Goal: Communication & Community: Answer question/provide support

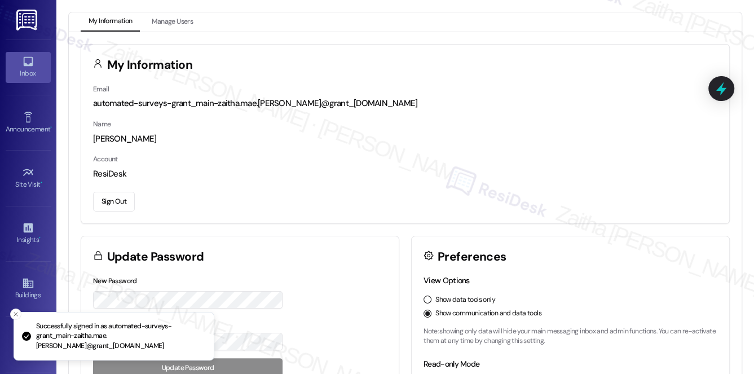
click at [26, 64] on icon at bounding box center [28, 62] width 10 height 10
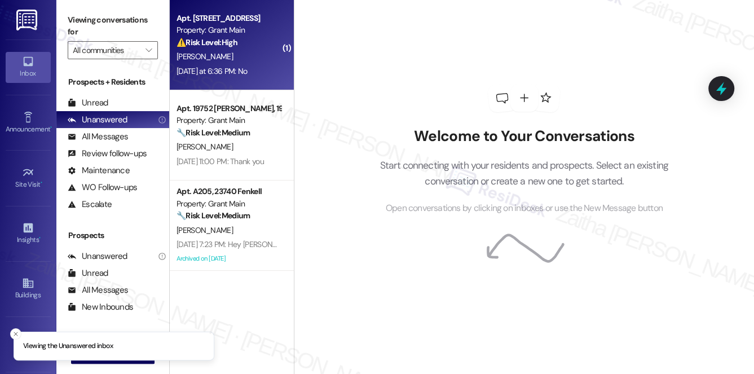
click at [266, 53] on div "R. Gist" at bounding box center [228, 57] width 107 height 14
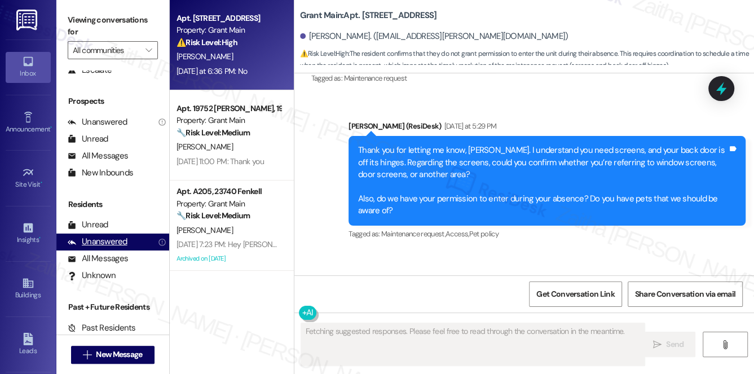
scroll to position [4059, 0]
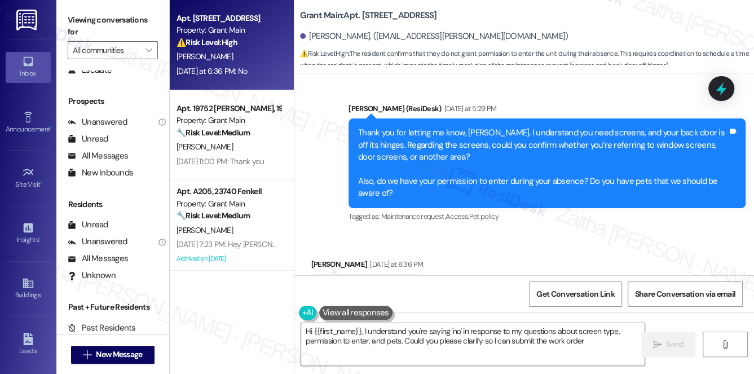
type textarea "Hi {{first_name}}, I understand you're saying 'no' in response to my questions …"
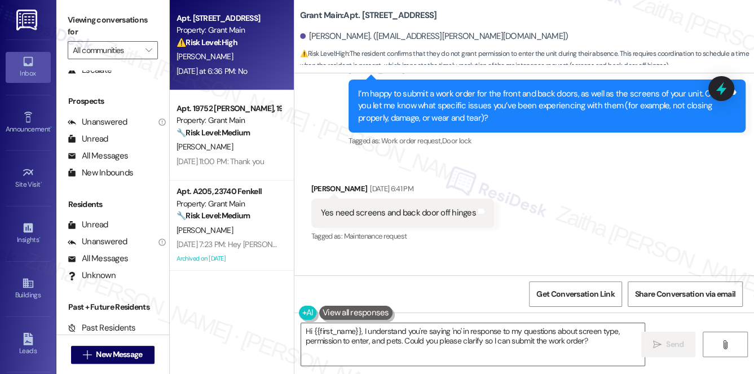
scroll to position [4060, 0]
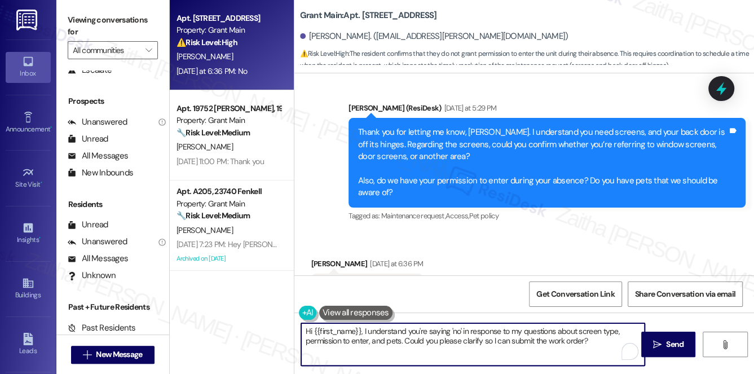
click at [592, 341] on textarea "Hi {{first_name}}, I understand you're saying 'no' in response to my questions …" at bounding box center [473, 344] width 344 height 42
click at [668, 339] on span "Send" at bounding box center [674, 344] width 17 height 12
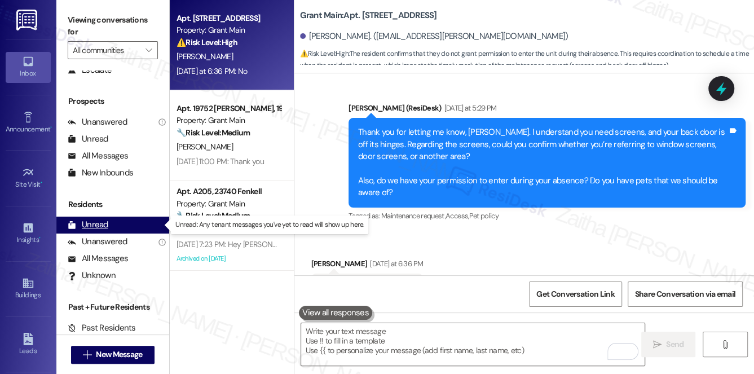
click at [101, 227] on div "Unread" at bounding box center [88, 225] width 41 height 12
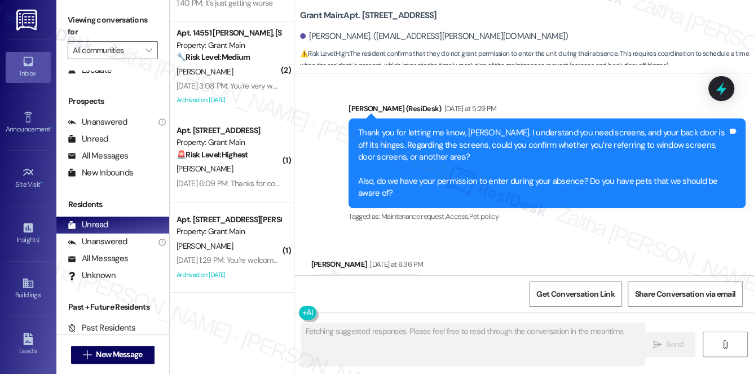
scroll to position [0, 0]
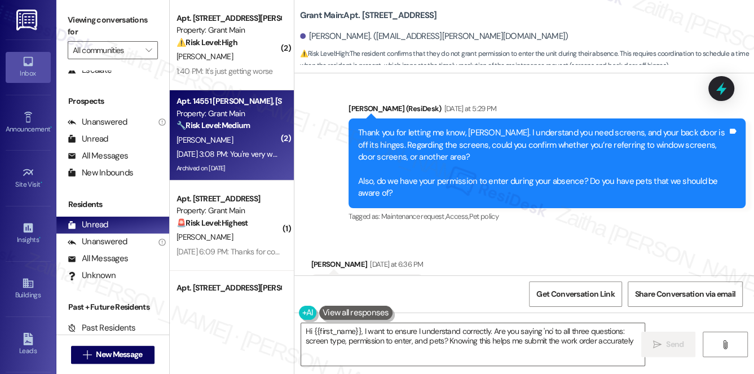
type textarea "Hi {{first_name}}, I want to ensure I understand correctly. Are you saying 'no'…"
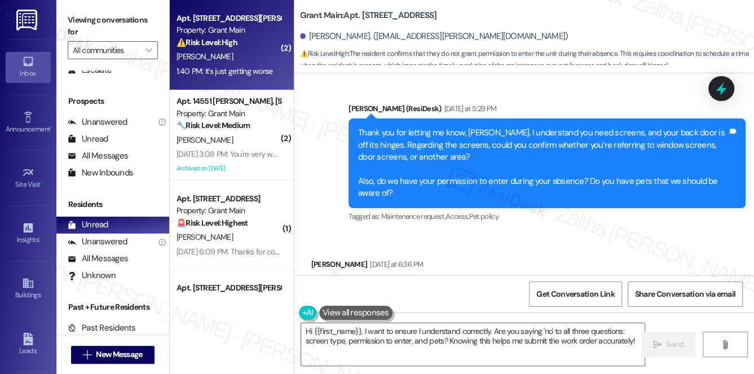
click at [255, 51] on div "K. Williams" at bounding box center [228, 57] width 107 height 14
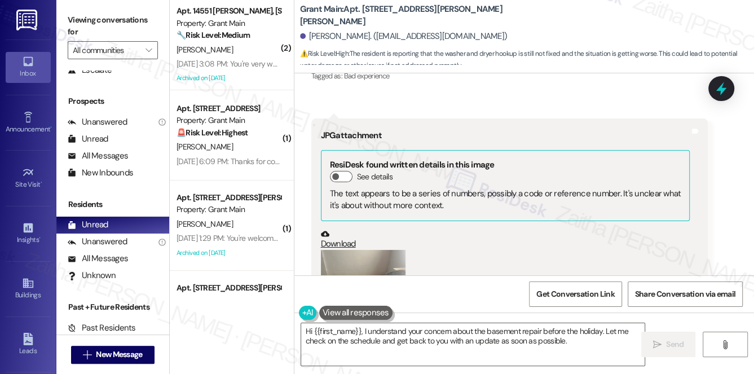
scroll to position [1312, 0]
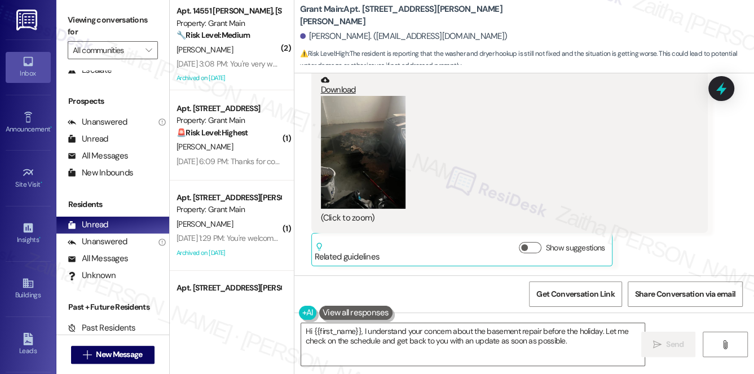
click at [365, 176] on button "Zoom image" at bounding box center [363, 152] width 85 height 113
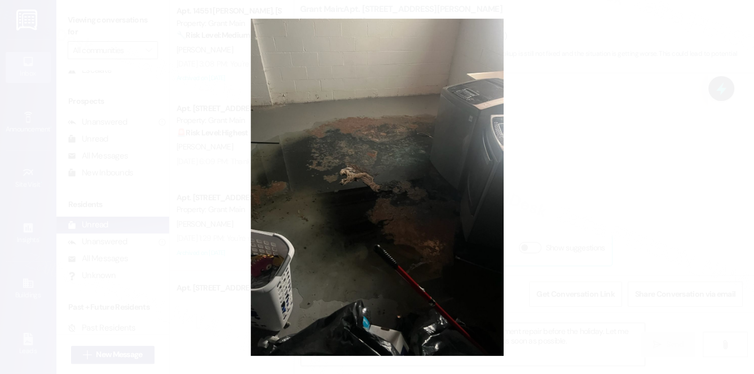
click at [646, 148] on button "Unzoom image" at bounding box center [377, 187] width 754 height 374
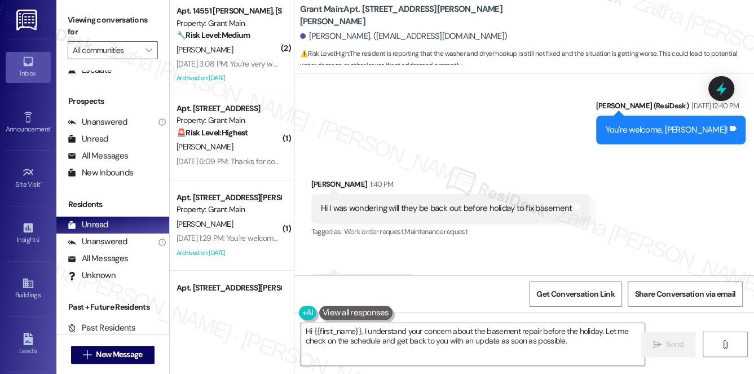
scroll to position [2234, 0]
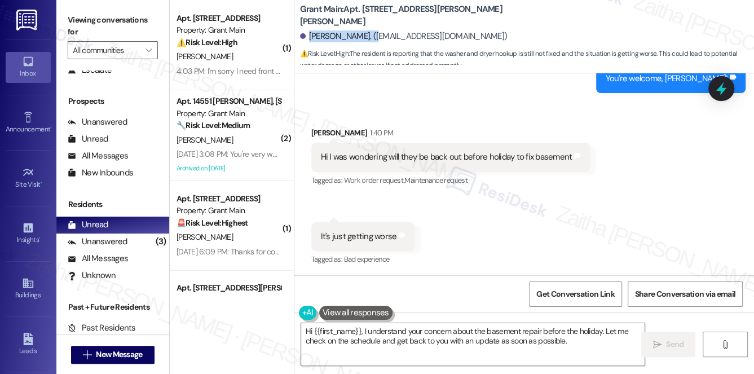
drag, startPoint x: 308, startPoint y: 36, endPoint x: 370, endPoint y: 30, distance: 62.2
click at [370, 30] on div "Keneisha Williams. (keneishaw18@gmail.com)" at bounding box center [403, 36] width 207 height 12
copy div "Keneisha Williams"
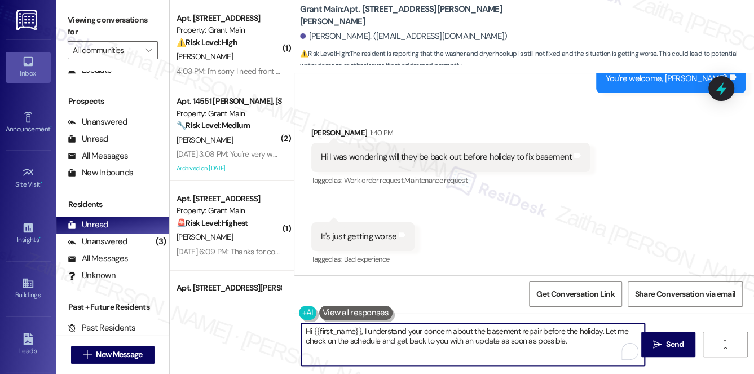
drag, startPoint x: 500, startPoint y: 340, endPoint x: 578, endPoint y: 339, distance: 78.4
click at [578, 339] on textarea "Hi {{first_name}}, I understand your concern about the basement repair before t…" at bounding box center [473, 344] width 344 height 42
drag, startPoint x: 448, startPoint y: 340, endPoint x: 517, endPoint y: 340, distance: 69.3
click at [517, 340] on textarea "Hi {{first_name}}, I understand your concern about the basement repair before t…" at bounding box center [473, 344] width 344 height 42
click at [330, 342] on textarea "Hi {{first_name}}, I understand your concern about the basement repair before t…" at bounding box center [473, 344] width 344 height 42
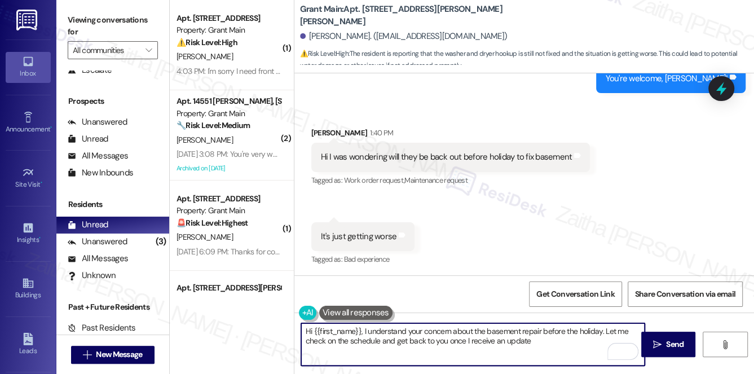
click at [330, 342] on textarea "Hi {{first_name}}, I understand your concern about the basement repair before t…" at bounding box center [473, 344] width 344 height 42
click at [368, 338] on textarea "Hi {{first_name}}, I understand your concern about the basement repair before t…" at bounding box center [473, 344] width 344 height 42
click at [545, 339] on textarea "Hi {{first_name}}, I understand your concern about the basement repair before t…" at bounding box center [473, 344] width 344 height 42
type textarea "Hi {{first_name}}, I understand your concern about the basement repair before t…"
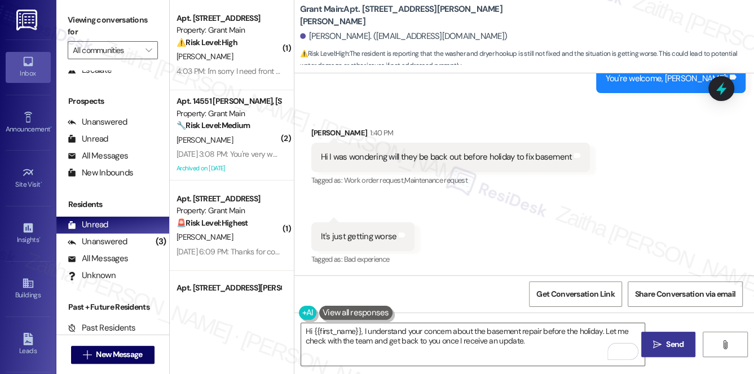
click at [662, 338] on span " Send" at bounding box center [669, 344] width 36 height 12
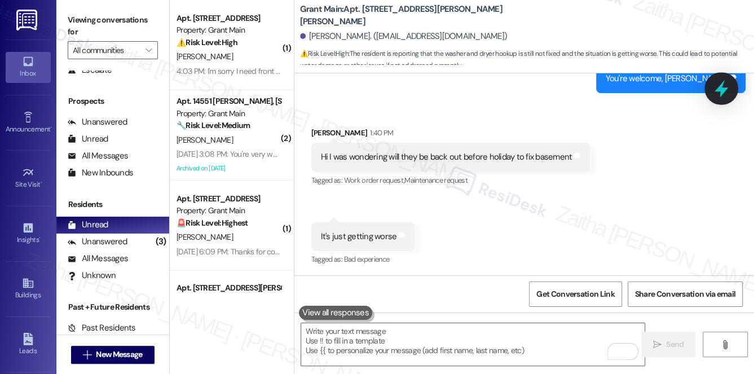
click at [726, 94] on icon at bounding box center [721, 88] width 19 height 19
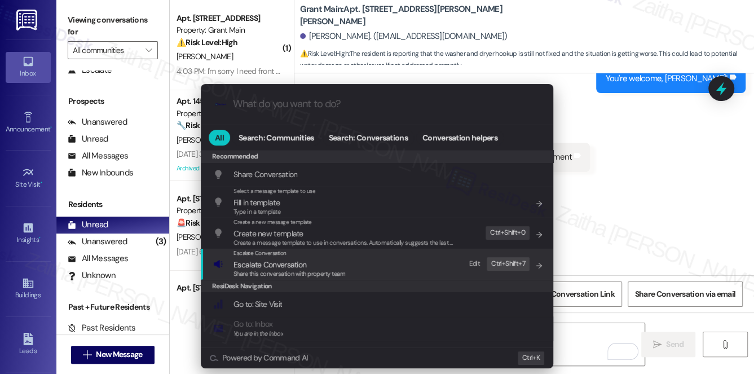
click at [267, 266] on span "Escalate Conversation" at bounding box center [269, 264] width 73 height 10
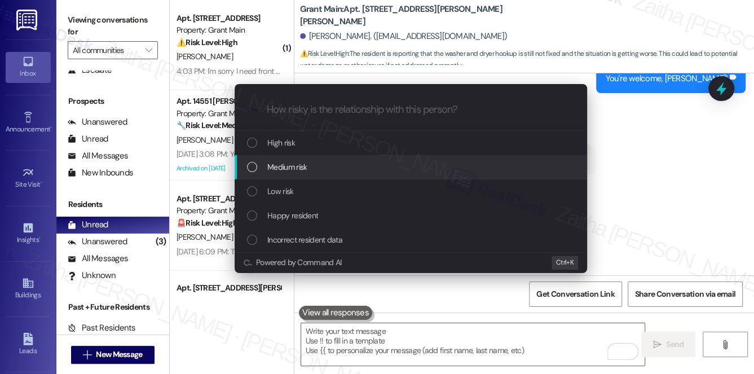
click at [298, 164] on span "Medium risk" at bounding box center [286, 167] width 39 height 12
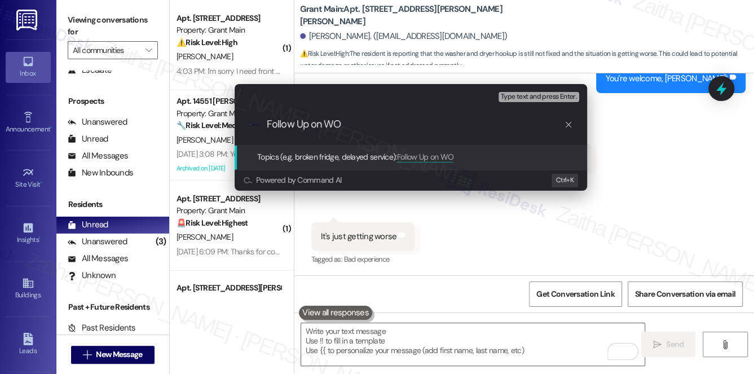
paste input "#49052"
paste input "Basement"
type input "Follow Up on WO #49052 -Basement repair"
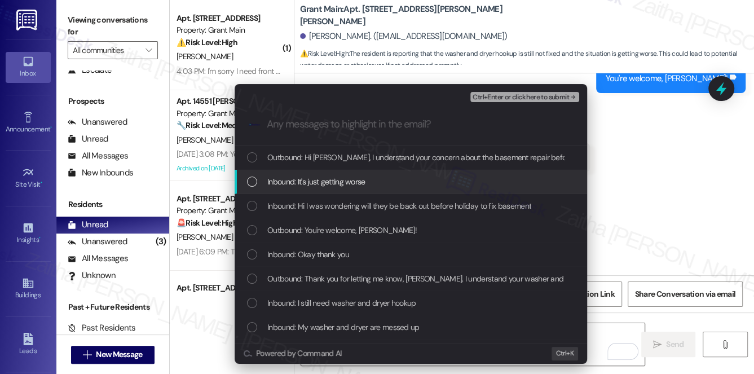
click at [387, 180] on div "Inbound: It's just getting worse" at bounding box center [412, 181] width 330 height 12
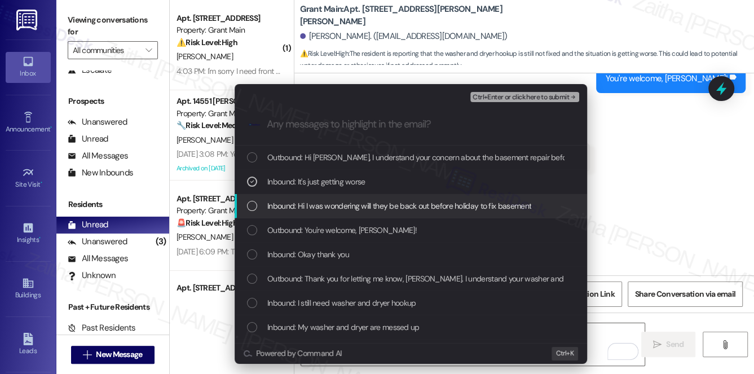
click at [394, 202] on span "Inbound: Hi I was wondering will they be back out before holiday to fix basement" at bounding box center [399, 206] width 264 height 12
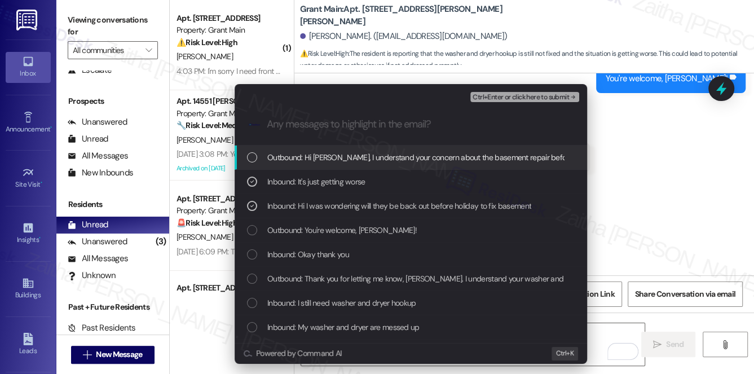
click at [514, 101] on button "Ctrl+Enter or click here to submit" at bounding box center [524, 97] width 109 height 10
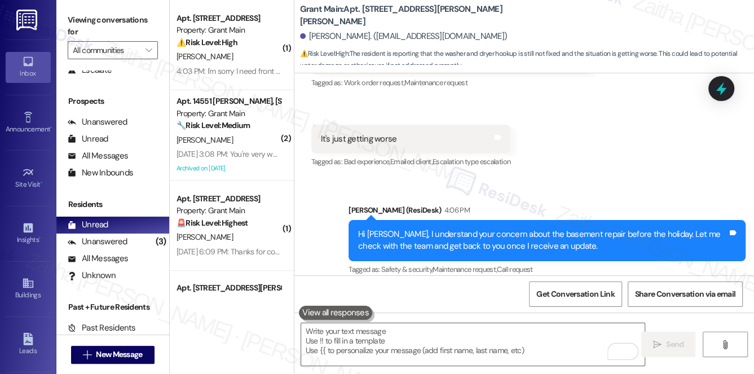
scroll to position [2342, 0]
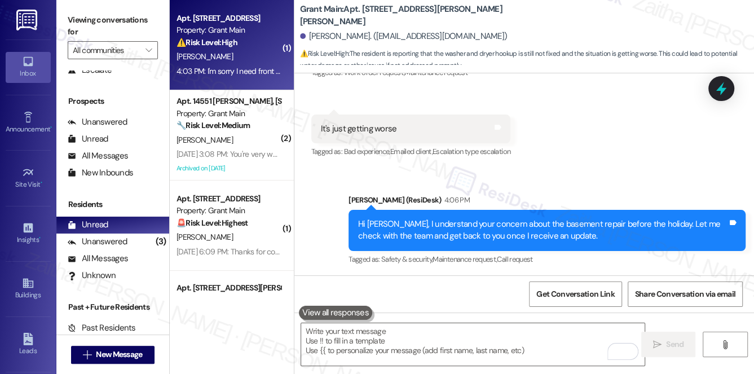
click at [244, 50] on div "R. Gist" at bounding box center [228, 57] width 107 height 14
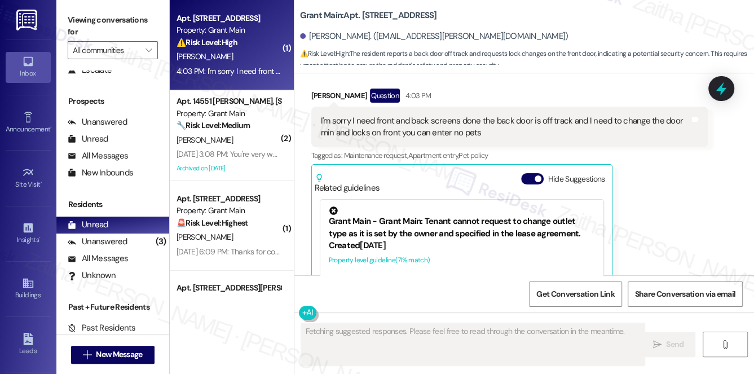
scroll to position [4459, 0]
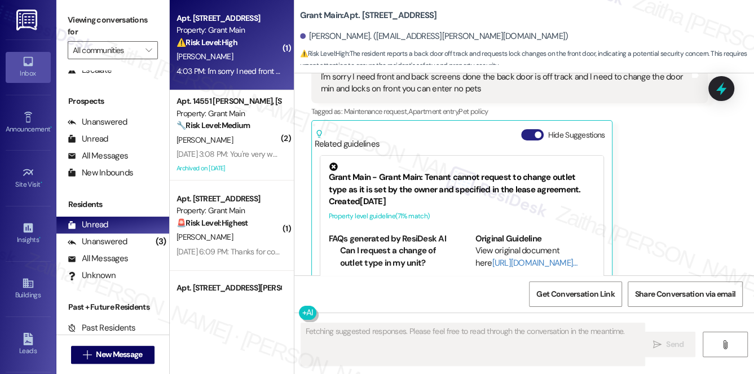
click at [528, 129] on button "Hide Suggestions" at bounding box center [532, 134] width 23 height 11
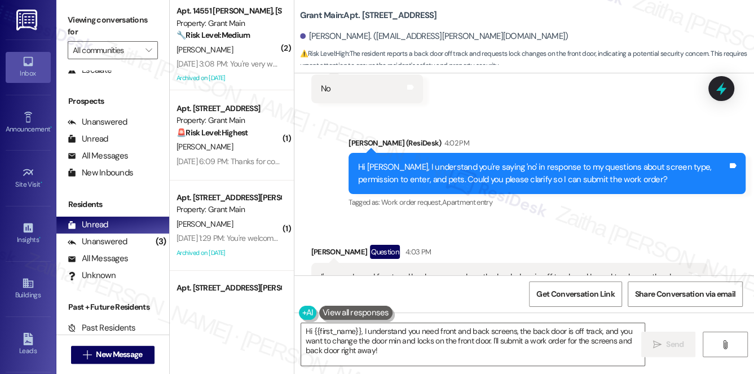
scroll to position [4310, 0]
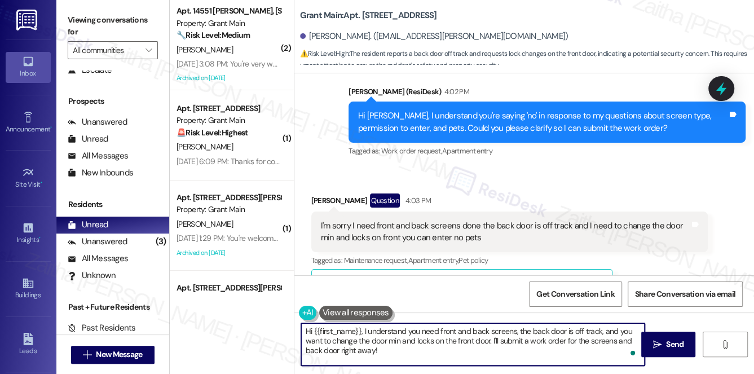
drag, startPoint x: 363, startPoint y: 332, endPoint x: 294, endPoint y: 324, distance: 69.3
click at [295, 324] on div "Hi {{first_name}}, I understand you need front and back screens, the back door …" at bounding box center [467, 343] width 345 height 43
click at [334, 339] on textarea "I understand you need front and back screens, the back door is off track, and y…" at bounding box center [473, 344] width 344 height 42
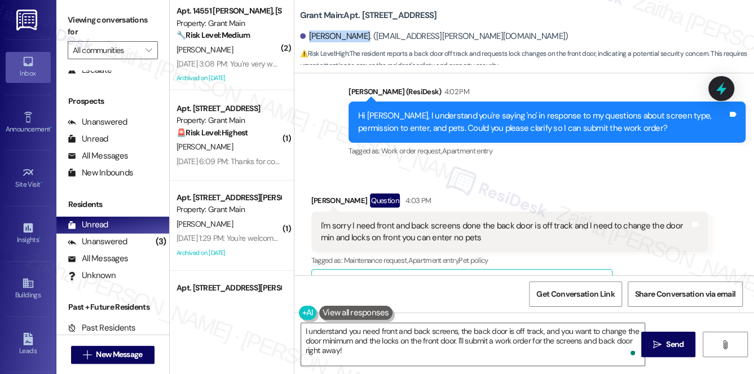
drag, startPoint x: 308, startPoint y: 34, endPoint x: 352, endPoint y: 28, distance: 45.0
click at [352, 28] on div "Reginald Gist. (rjg.capone@gmail.com)" at bounding box center [527, 36] width 454 height 23
copy div "Reginald Gist"
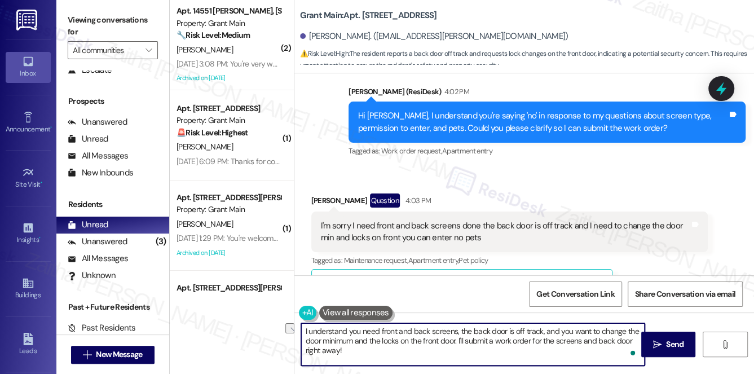
drag, startPoint x: 306, startPoint y: 351, endPoint x: 338, endPoint y: 351, distance: 32.7
click at [338, 351] on textarea "I understand you need front and back screens, the back door is off track, and y…" at bounding box center [473, 344] width 344 height 42
paste textarea "Is there anything else I can assist you with?"
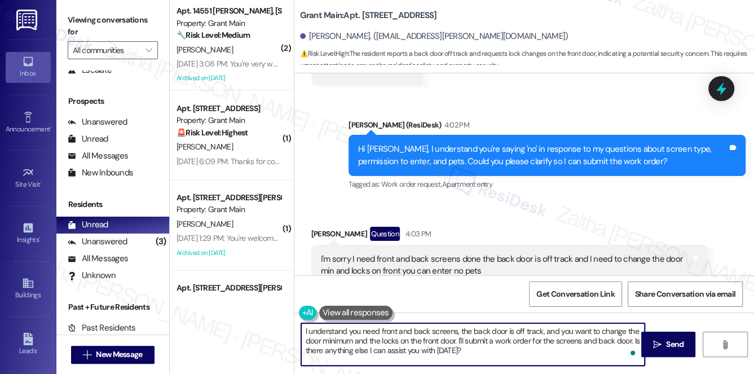
scroll to position [4259, 0]
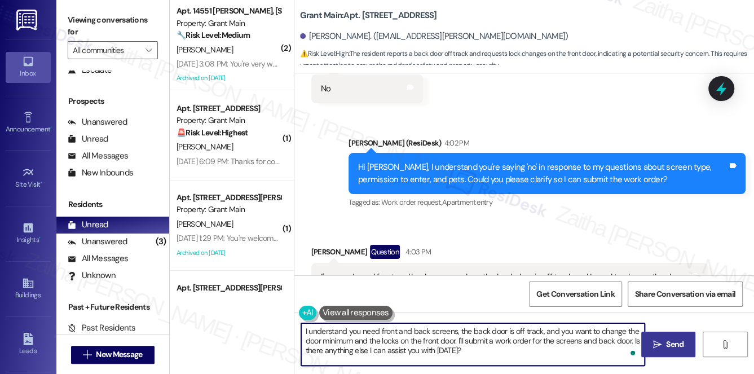
type textarea "I understand you need front and back screens, the back door is off track, and y…"
click at [683, 342] on span "Send" at bounding box center [675, 344] width 22 height 12
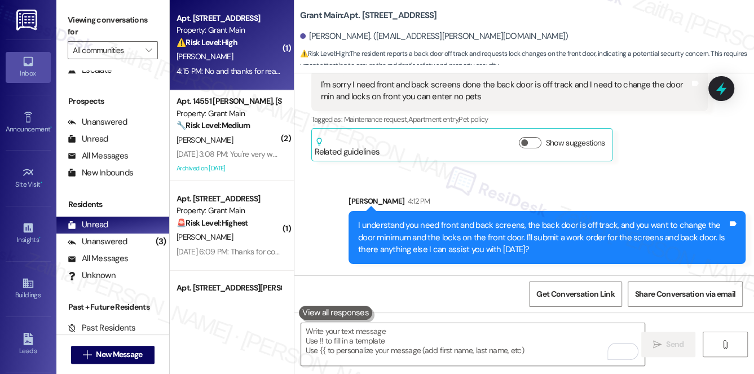
scroll to position [4491, 0]
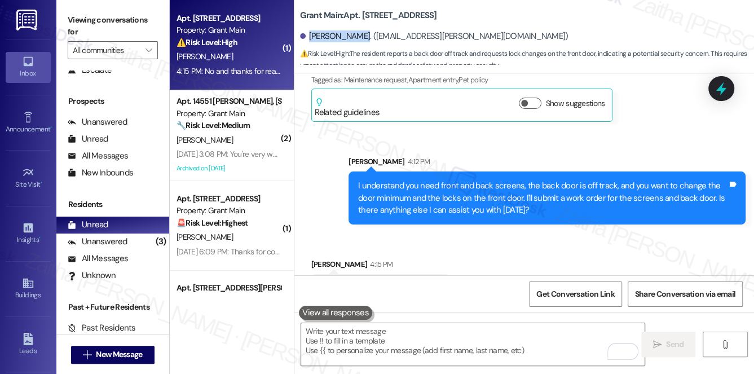
drag, startPoint x: 308, startPoint y: 34, endPoint x: 353, endPoint y: 33, distance: 45.1
click at [353, 33] on div "Reginald Gist. (rjg.capone@gmail.com)" at bounding box center [434, 36] width 268 height 12
copy div "Reginald Gist"
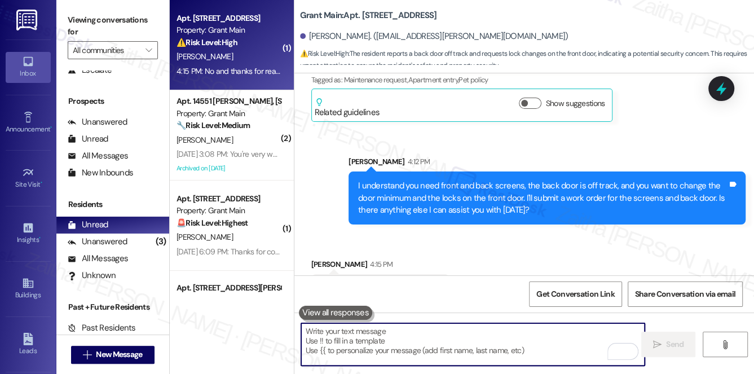
click at [379, 337] on textarea "To enrich screen reader interactions, please activate Accessibility in Grammarl…" at bounding box center [473, 344] width 344 height 42
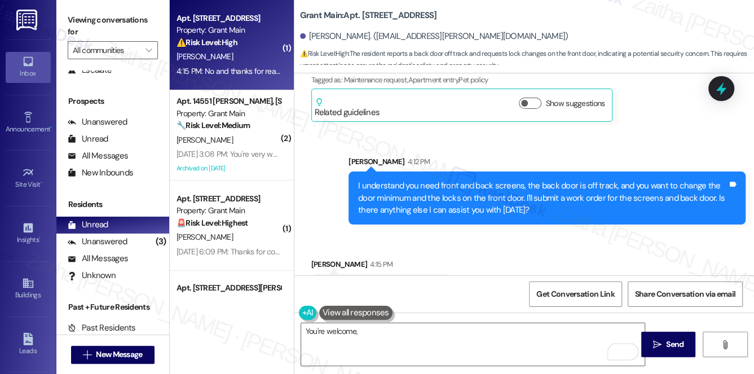
click at [330, 258] on div "Reginald Gist 4:15 PM" at bounding box center [380, 266] width 139 height 16
copy div "Reginald"
click at [375, 334] on textarea "You're welcome," at bounding box center [473, 344] width 344 height 42
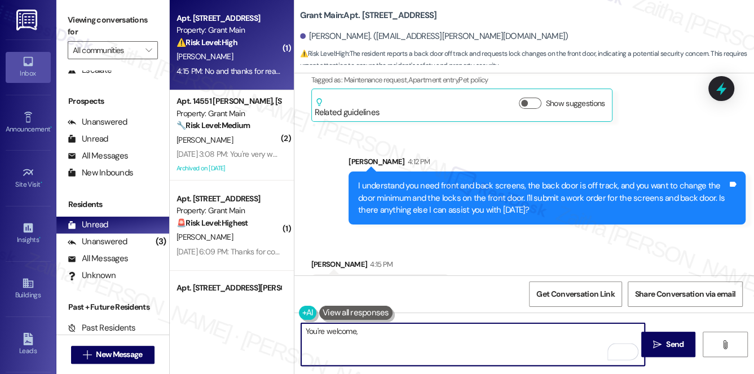
paste textarea "Reginald"
click at [392, 326] on textarea "You're welcome, Reginald! Wishing you a wonderful weekend." at bounding box center [473, 344] width 344 height 42
drag, startPoint x: 389, startPoint y: 327, endPoint x: 513, endPoint y: 328, distance: 124.0
click at [513, 328] on textarea "You're welcome, Reginald! If you need anything in the meantimeWishing you a won…" at bounding box center [473, 344] width 344 height 42
type textarea "You're welcome, Reginald! Wishing you a wonderful weekend."
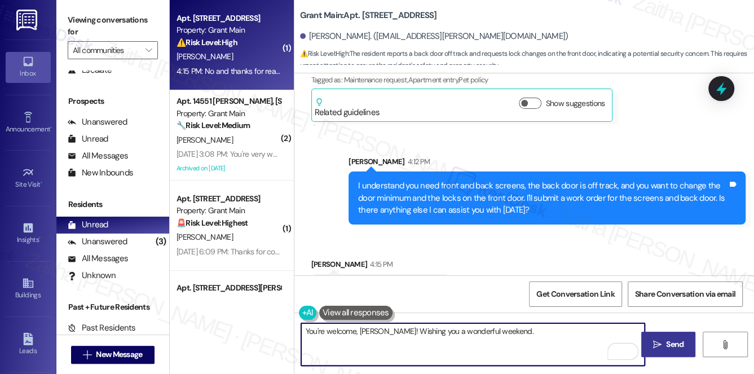
click at [653, 341] on icon "" at bounding box center [657, 344] width 8 height 9
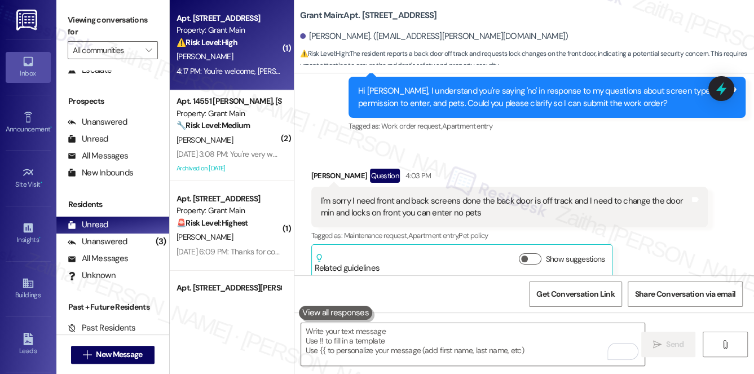
scroll to position [4337, 0]
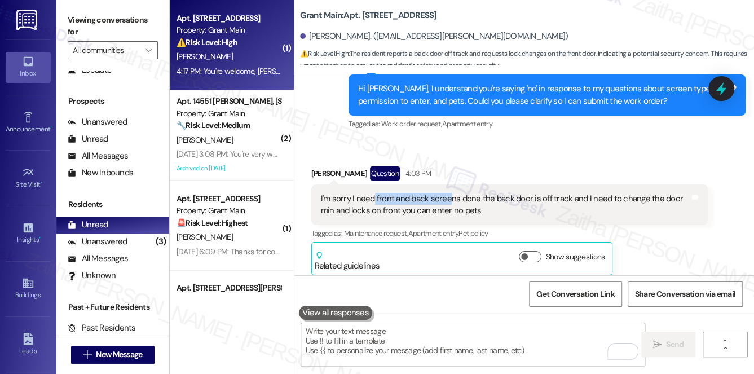
drag, startPoint x: 372, startPoint y: 160, endPoint x: 447, endPoint y: 167, distance: 74.8
click at [447, 193] on div "I'm sorry I need front and back screens done the back door is off track and I n…" at bounding box center [505, 205] width 369 height 24
click at [394, 184] on div "I'm sorry I need front and back screens done the back door is off track and I n…" at bounding box center [509, 204] width 397 height 41
drag, startPoint x: 353, startPoint y: 162, endPoint x: 478, endPoint y: 162, distance: 124.0
click at [478, 193] on div "I'm sorry I need front and back screens done the back door is off track and I n…" at bounding box center [505, 205] width 369 height 24
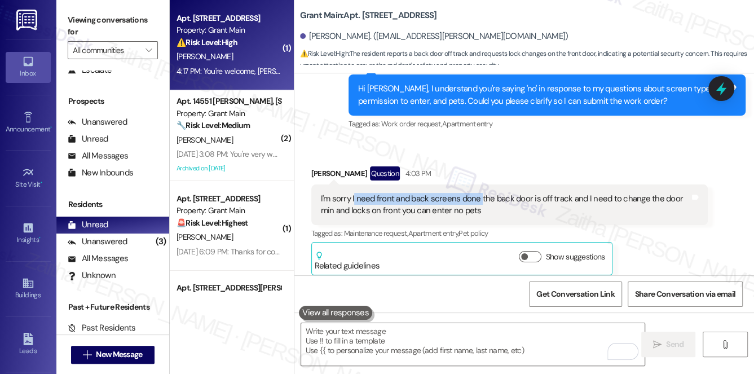
copy div "need front and back screens done"
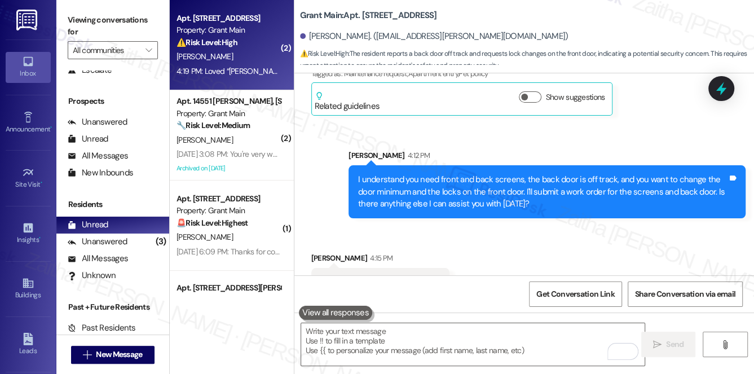
scroll to position [4648, 0]
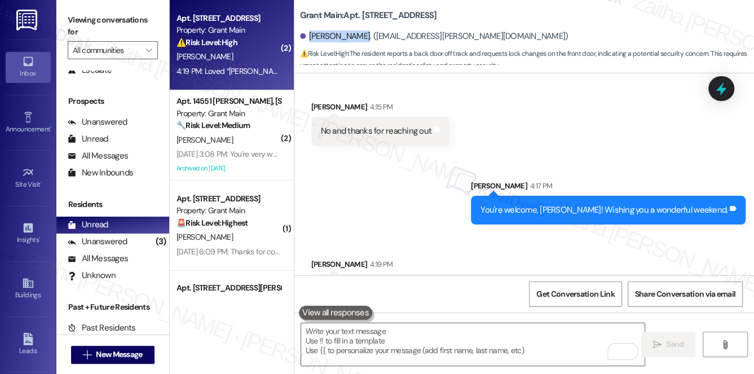
drag, startPoint x: 308, startPoint y: 35, endPoint x: 352, endPoint y: 32, distance: 44.1
click at [352, 32] on div "Reginald Gist. (rjg.capone@gmail.com)" at bounding box center [434, 36] width 268 height 12
copy div "Reginald Gist"
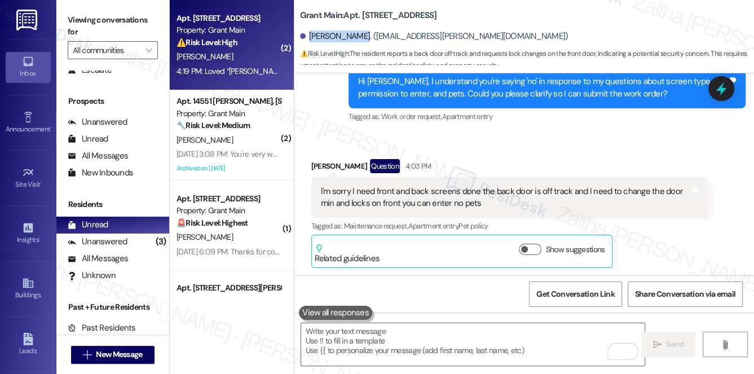
scroll to position [4341, 0]
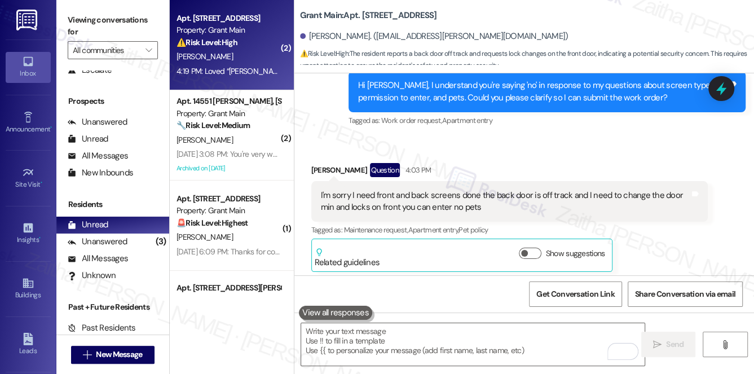
click at [489, 189] on div "I'm sorry I need front and back screens done the back door is off track and I n…" at bounding box center [505, 201] width 369 height 24
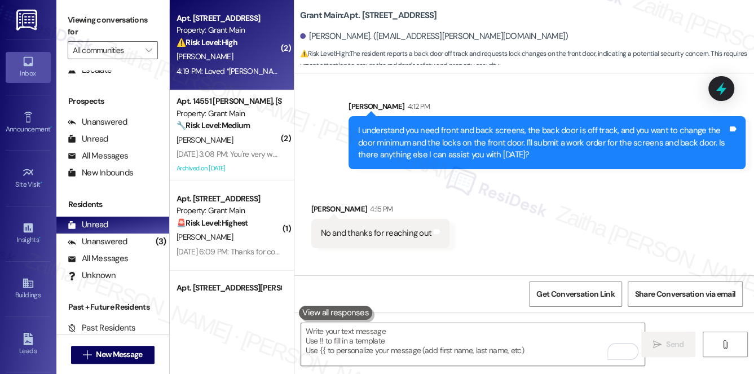
scroll to position [4495, 0]
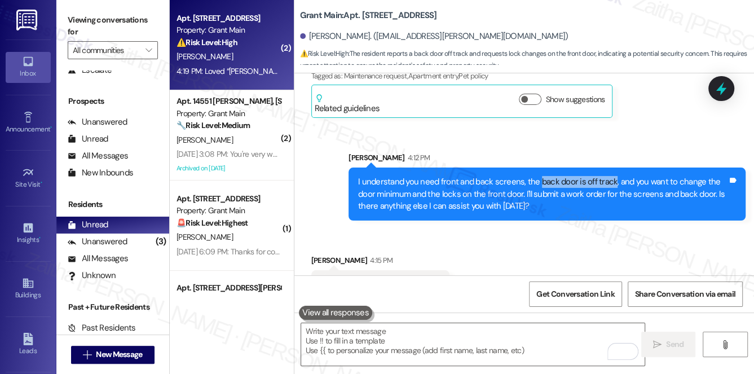
drag, startPoint x: 535, startPoint y: 144, endPoint x: 609, endPoint y: 142, distance: 73.9
click at [609, 176] on div "I understand you need front and back screens, the back door is off track, and y…" at bounding box center [542, 194] width 369 height 36
click at [599, 176] on div "I understand you need front and back screens, the back door is off track, and y…" at bounding box center [542, 194] width 369 height 36
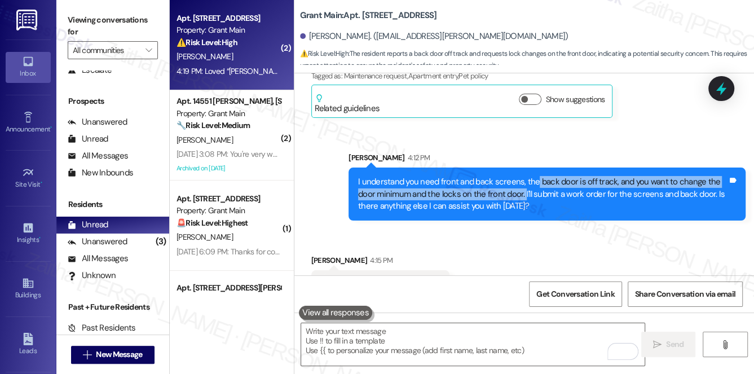
drag, startPoint x: 533, startPoint y: 146, endPoint x: 522, endPoint y: 153, distance: 13.9
click at [522, 176] on div "I understand you need front and back screens, the back door is off track, and y…" at bounding box center [542, 194] width 369 height 36
copy div "back door is off track, and you want to change the door minimum and the locks o…"
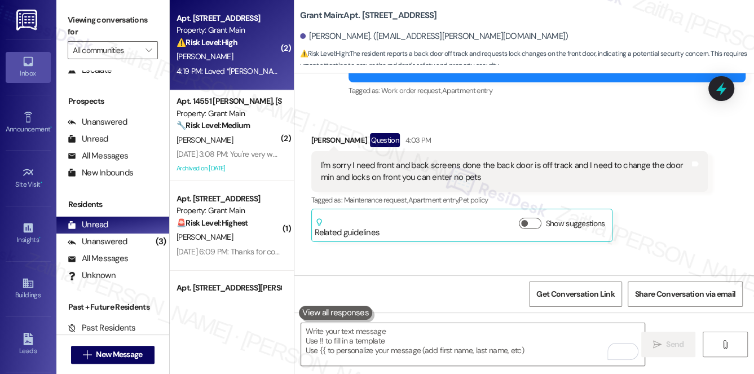
scroll to position [4341, 0]
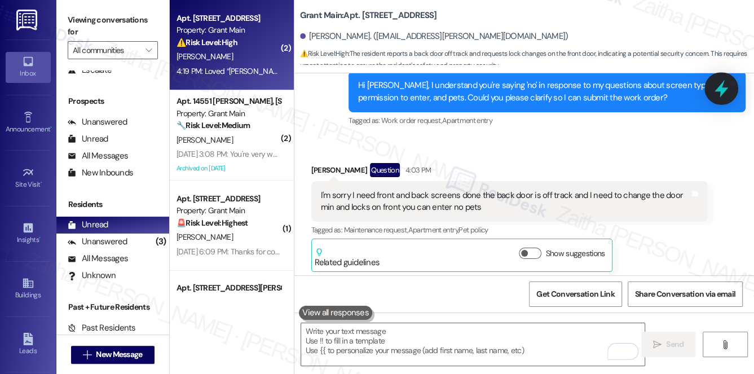
click at [723, 87] on icon at bounding box center [721, 88] width 19 height 19
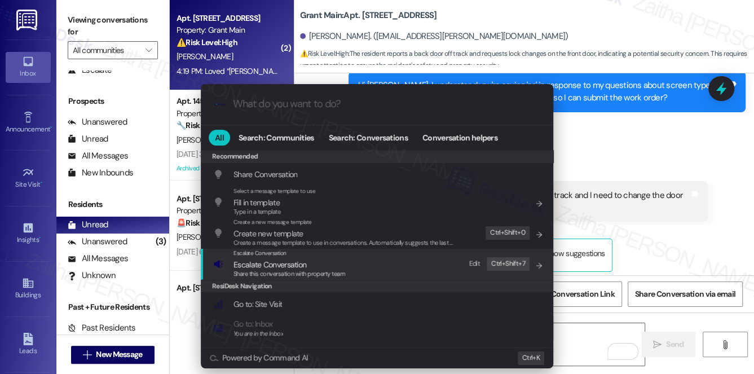
click at [269, 259] on span "Escalate Conversation" at bounding box center [269, 264] width 73 height 10
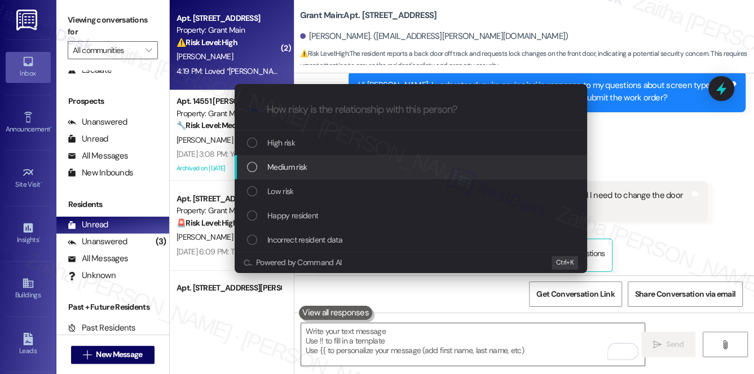
click at [296, 161] on span "Medium risk" at bounding box center [286, 167] width 39 height 12
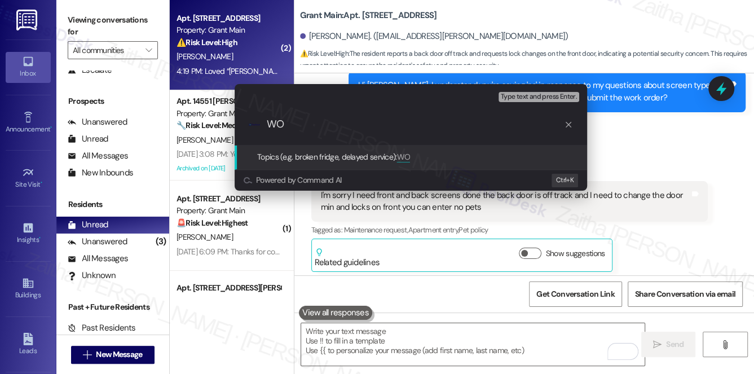
paste input "#49099 -screen"
click at [330, 126] on input "WO #49099 -screen" at bounding box center [415, 124] width 297 height 12
click at [367, 126] on input "WO #49099(screen" at bounding box center [415, 124] width 297 height 12
paste input "#49100"
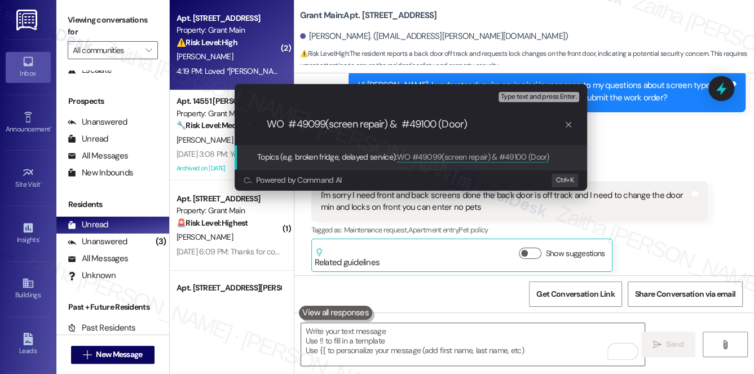
click at [334, 125] on input "WO #49099(screen repair) & #49100 (Door)" at bounding box center [415, 124] width 297 height 12
click at [488, 123] on input "WO #49099(Screen repair) & #49100 (Door)" at bounding box center [415, 124] width 297 height 12
type input "WO #49099(Screen repair) & #49100 (Door) Filed by ResiDesk"
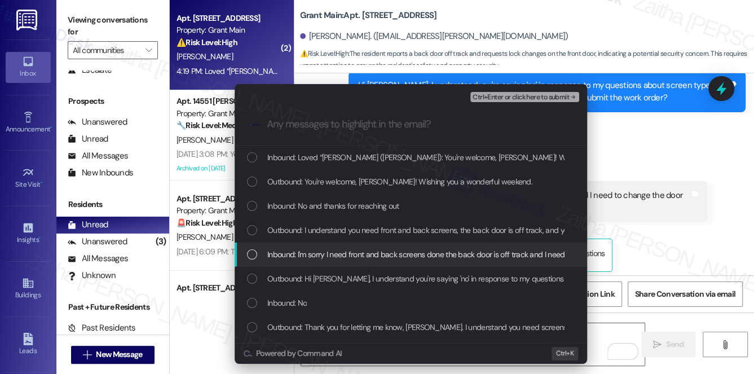
click at [374, 251] on span "Inbound: I'm sorry I need front and back screens done the back door is off trac…" at bounding box center [522, 254] width 510 height 12
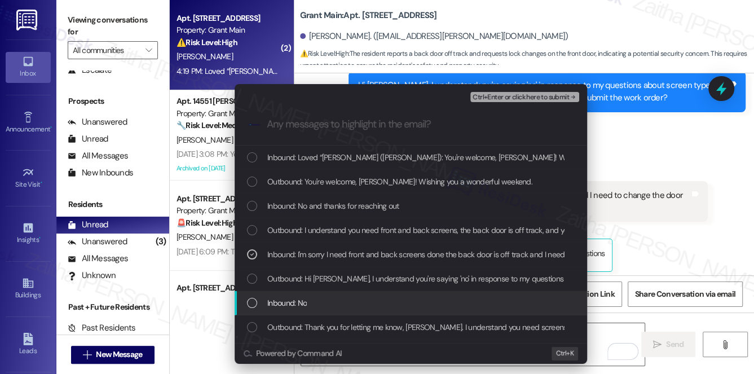
scroll to position [51, 0]
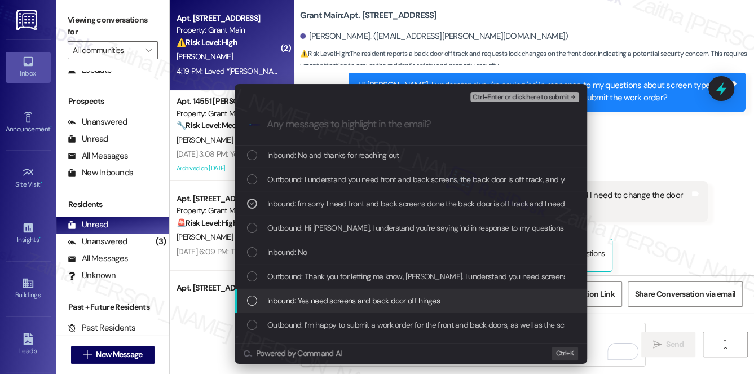
click at [394, 301] on span "Inbound: Yes need screens and back door off hinges" at bounding box center [353, 300] width 173 height 12
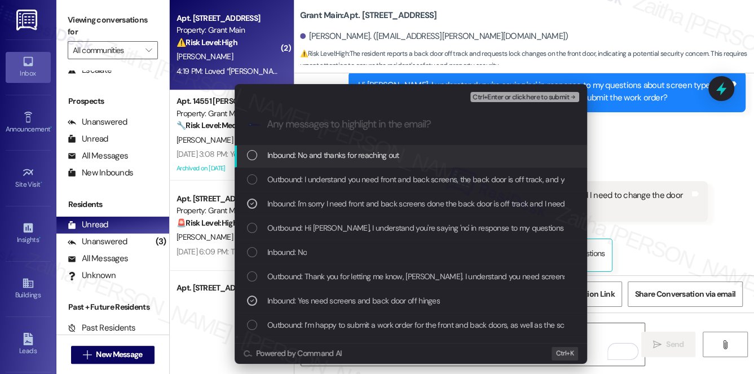
click at [514, 95] on span "Ctrl+Enter or click here to submit" at bounding box center [520, 98] width 96 height 8
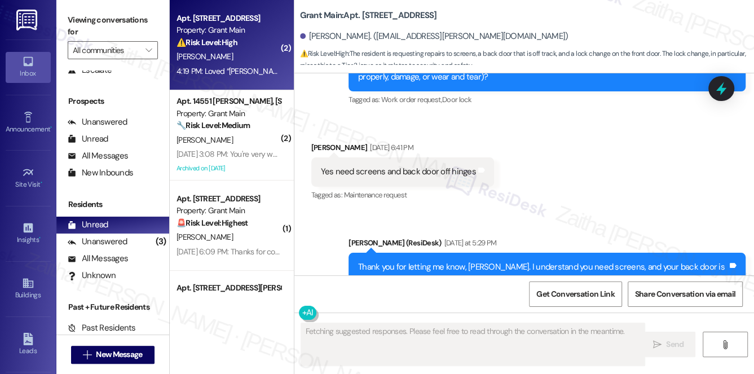
scroll to position [4726, 0]
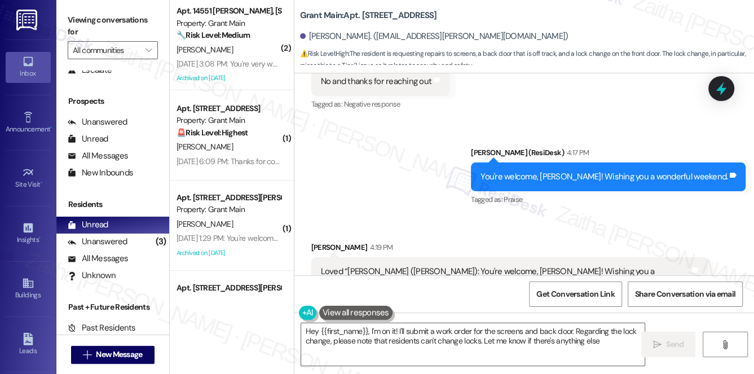
type textarea "Hey {{first_name}}, I'm on it! I'll submit a work order for the screens and bac…"
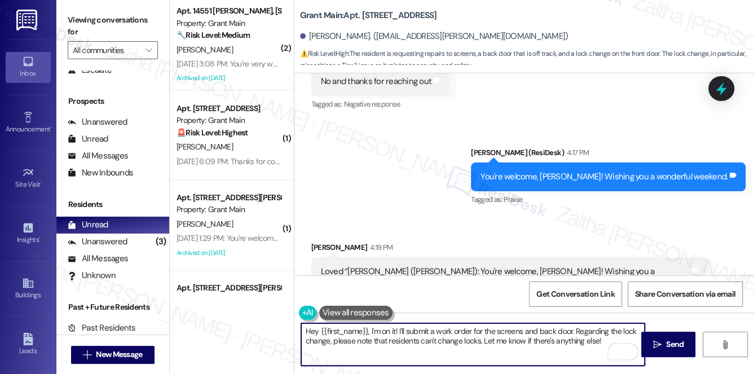
drag, startPoint x: 302, startPoint y: 329, endPoint x: 601, endPoint y: 344, distance: 299.2
click at [601, 344] on textarea "Hey {{first_name}}, I'm on it! I'll submit a work order for the screens and bac…" at bounding box center [473, 344] width 344 height 42
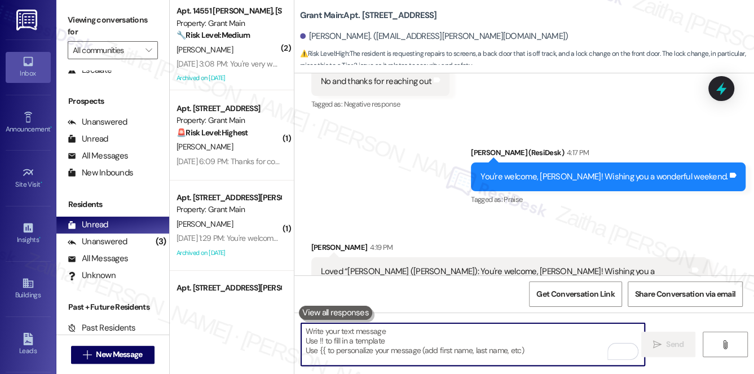
type textarea "😊"
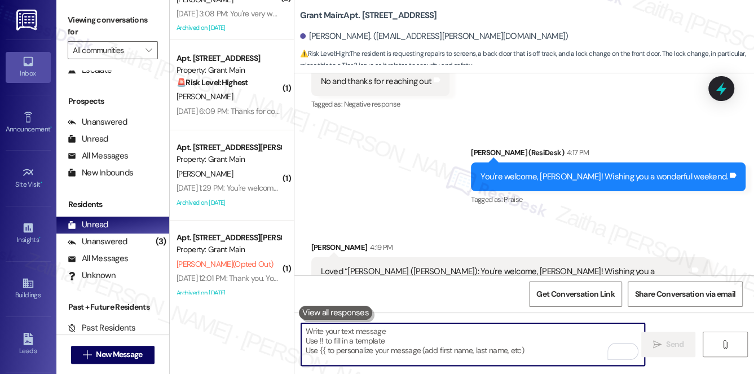
scroll to position [0, 0]
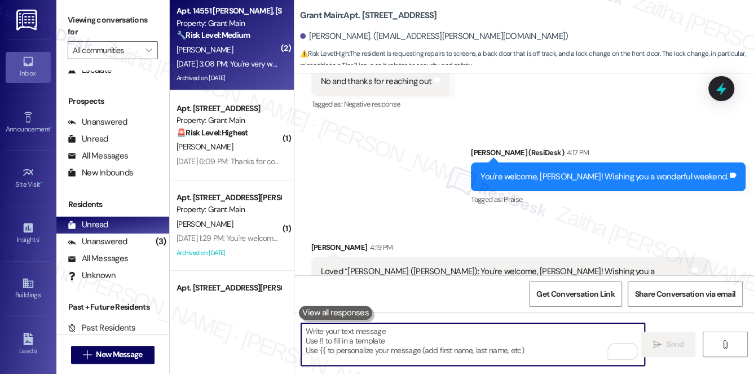
click at [257, 55] on div "L. Turnage" at bounding box center [228, 50] width 107 height 14
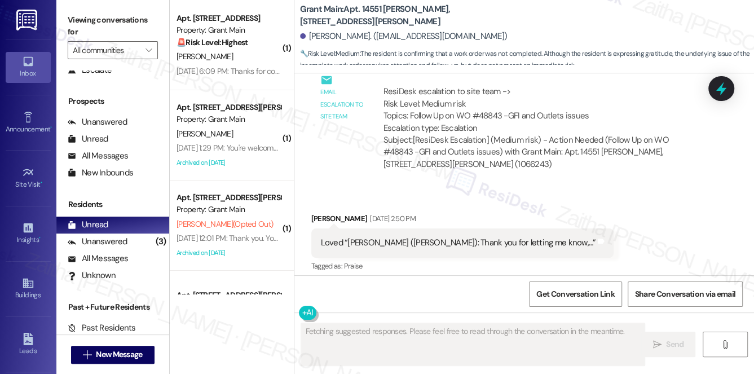
scroll to position [8740, 0]
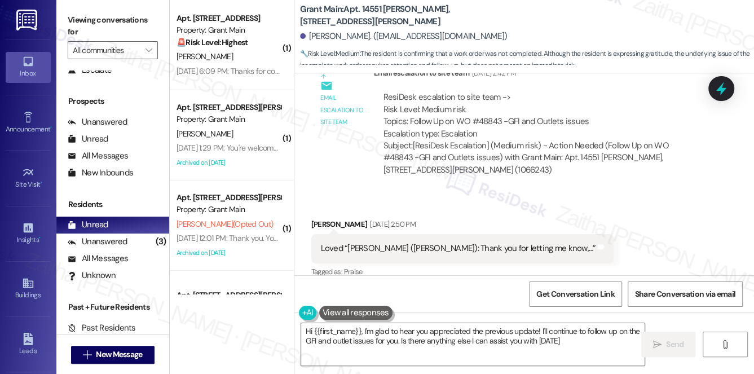
type textarea "Hi {{first_name}}, I'm glad to hear you appreciated the previous update! I'll c…"
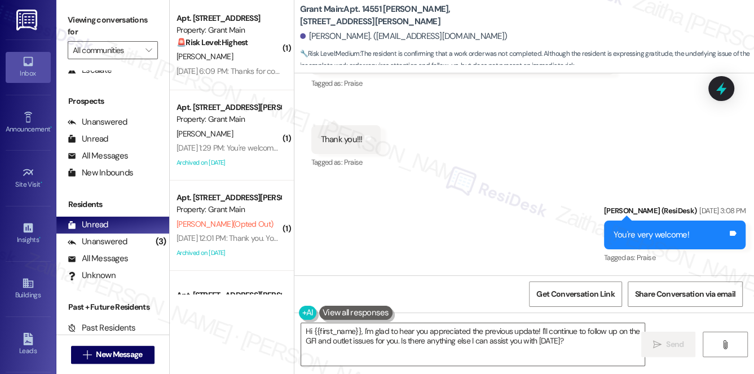
scroll to position [8938, 0]
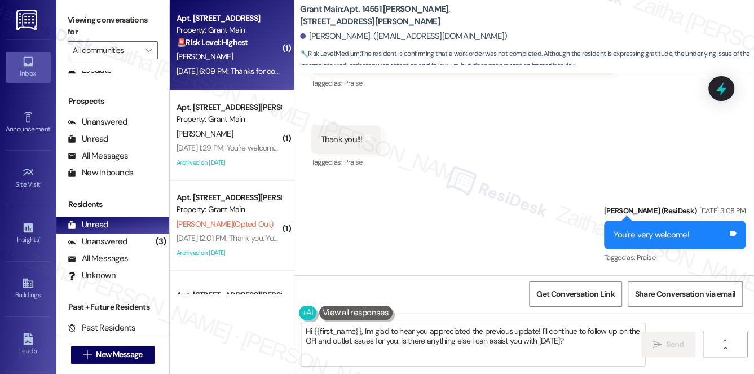
click at [251, 59] on div "J. Simpson" at bounding box center [228, 57] width 107 height 14
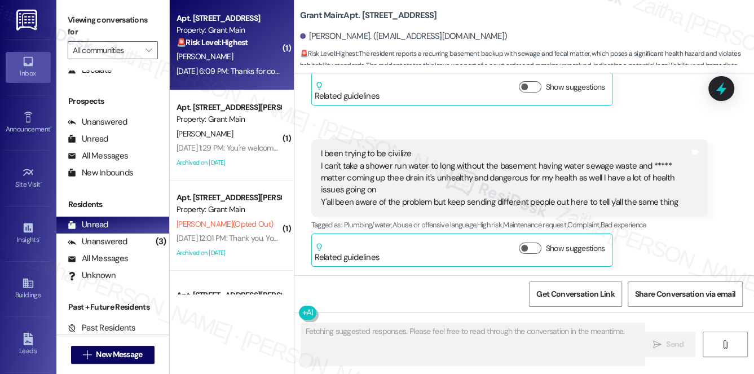
scroll to position [3586, 0]
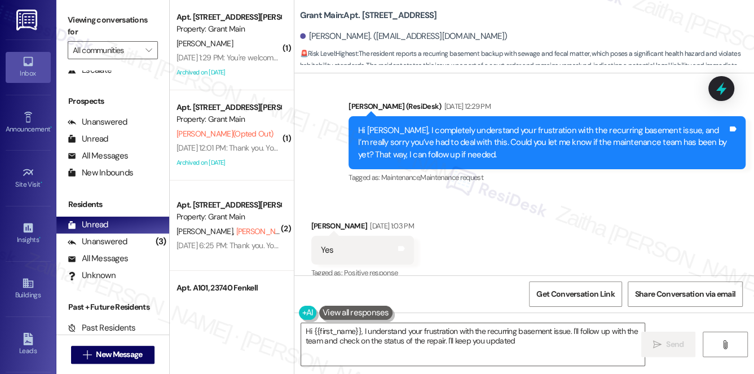
type textarea "Hi {{first_name}}, I understand your frustration with the recurring basement is…"
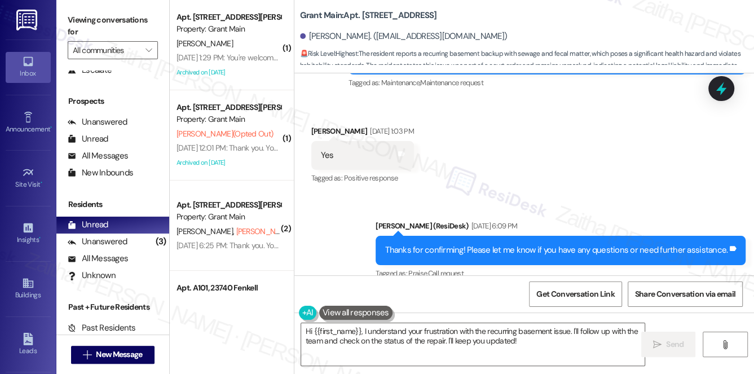
scroll to position [3682, 0]
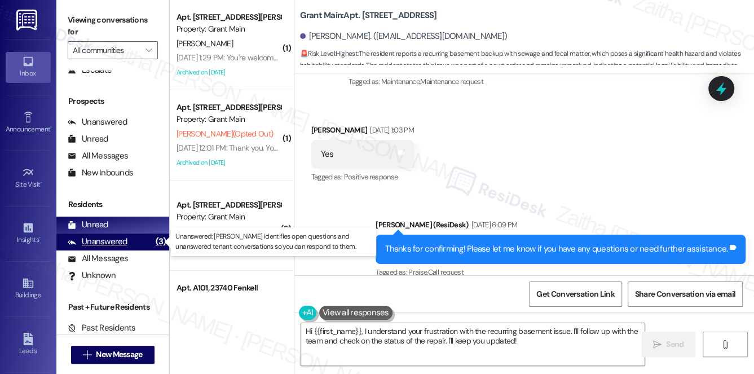
click at [94, 247] on div "Unanswered" at bounding box center [98, 242] width 60 height 12
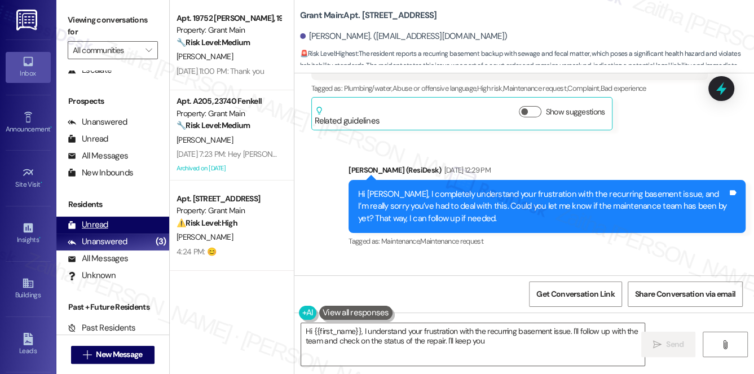
scroll to position [3586, 0]
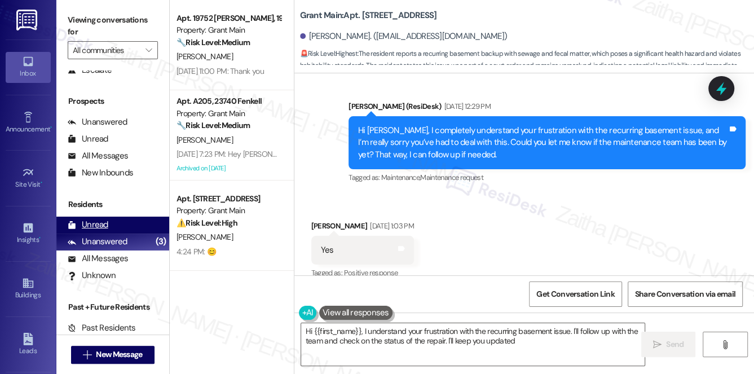
type textarea "Hi {{first_name}}, I understand your frustration with the recurring basement is…"
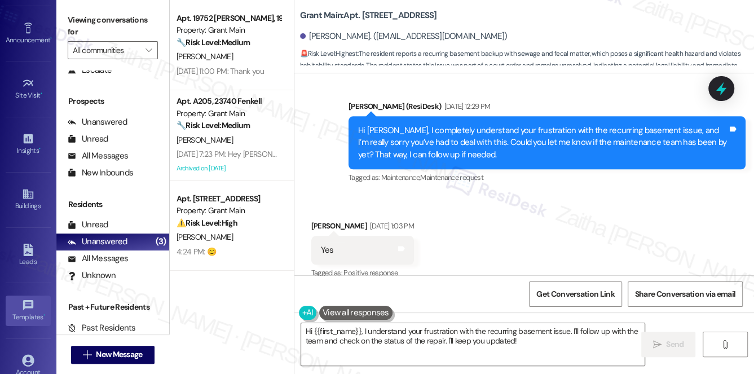
scroll to position [160, 0]
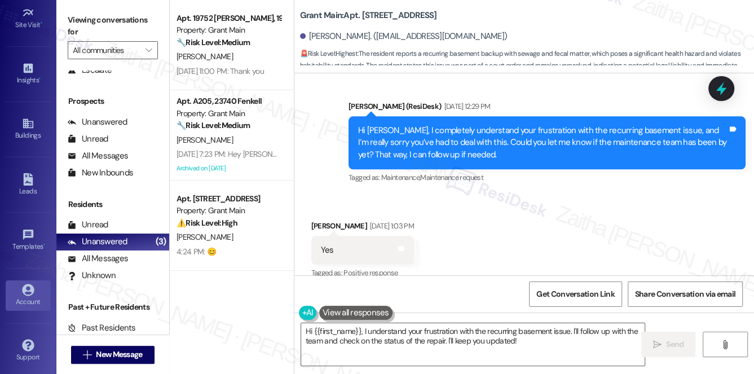
click at [24, 299] on div "Account" at bounding box center [28, 301] width 56 height 11
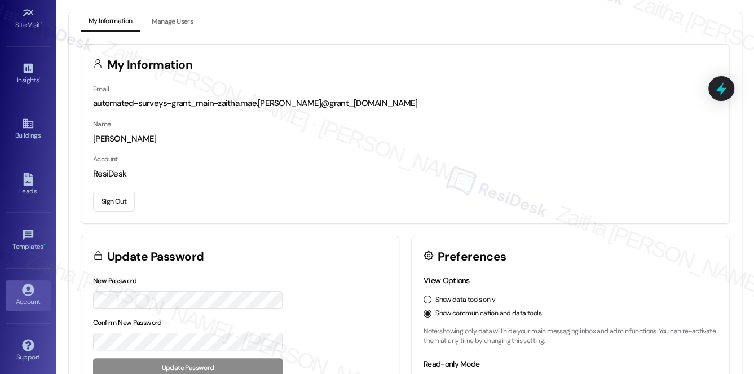
click at [123, 207] on button "Sign Out" at bounding box center [114, 202] width 42 height 20
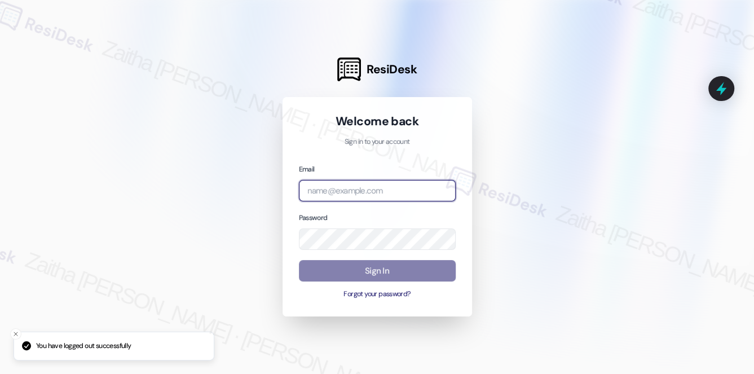
click at [365, 189] on input "email" at bounding box center [377, 191] width 157 height 22
type input "[EMAIL_ADDRESS][PERSON_NAME][DOMAIN_NAME]"
